Goal: Navigation & Orientation: Find specific page/section

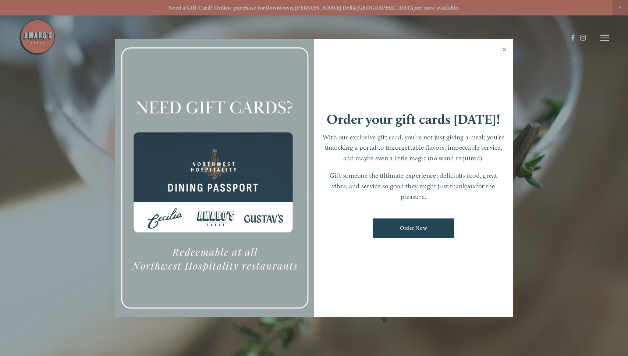
click at [505, 50] on link "Close" at bounding box center [505, 50] width 14 height 21
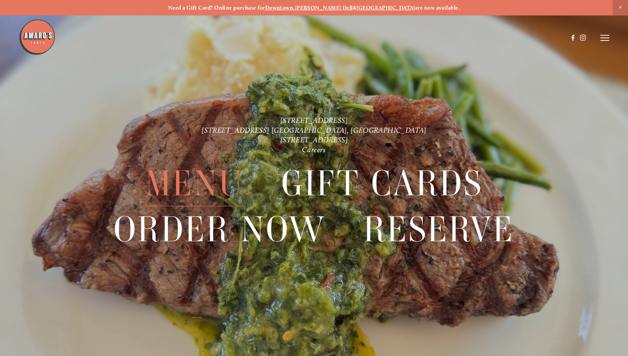
click at [206, 188] on span "Menu" at bounding box center [194, 184] width 99 height 46
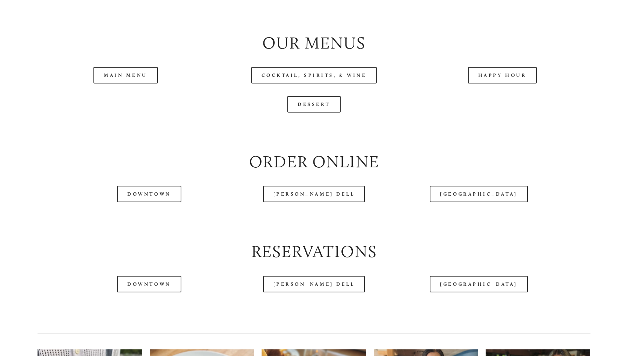
scroll to position [812, 0]
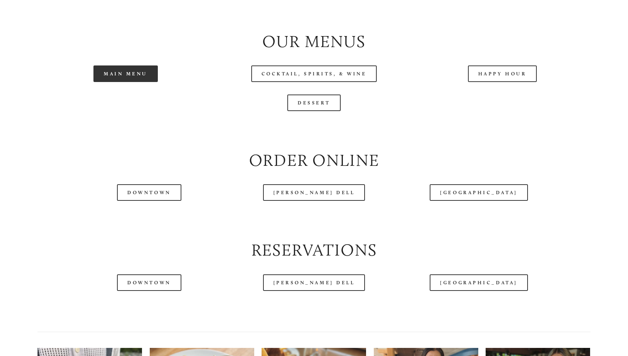
click at [116, 74] on link "Main Menu" at bounding box center [125, 74] width 64 height 17
